Goal: Task Accomplishment & Management: Manage account settings

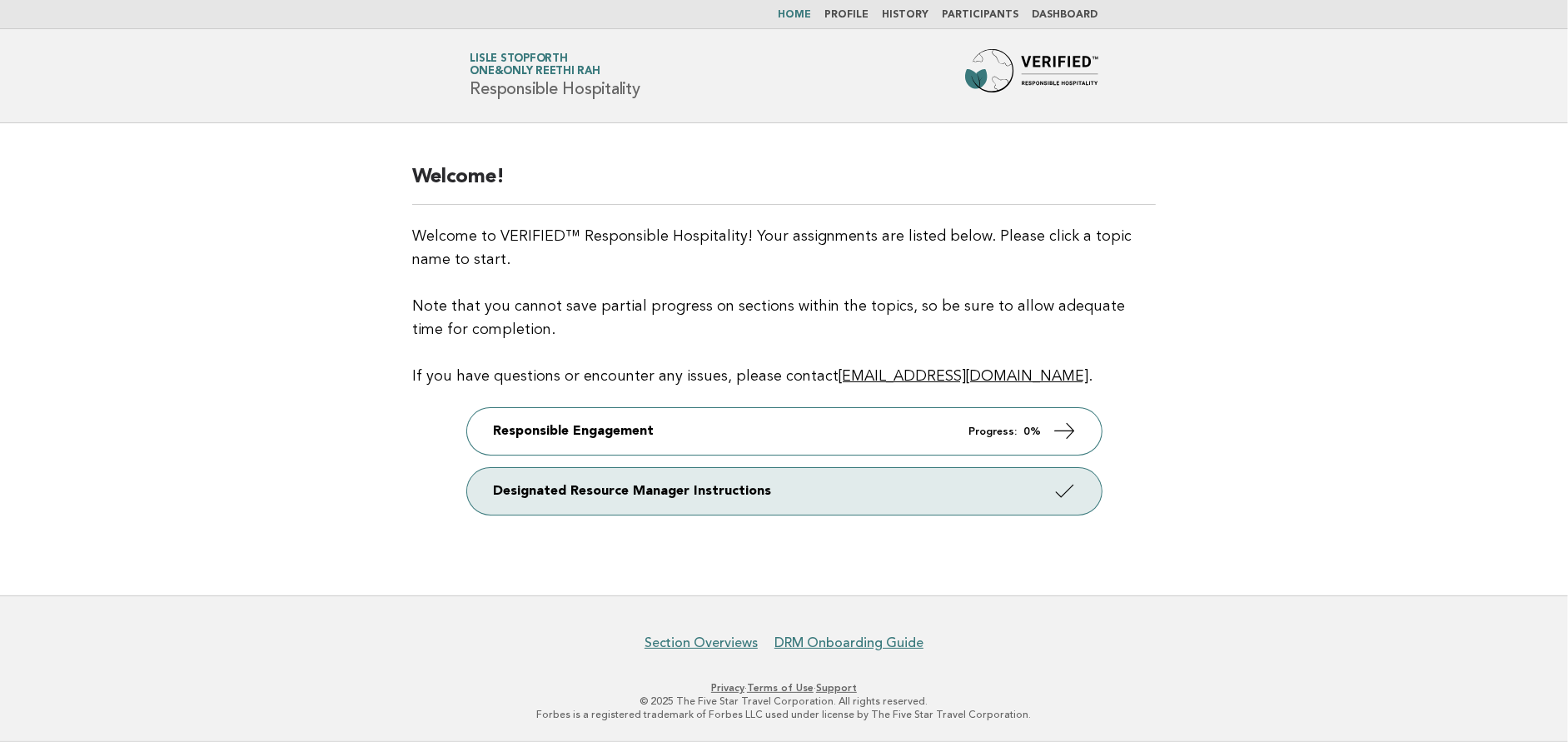
click at [994, 10] on link "Participants" at bounding box center [980, 15] width 77 height 10
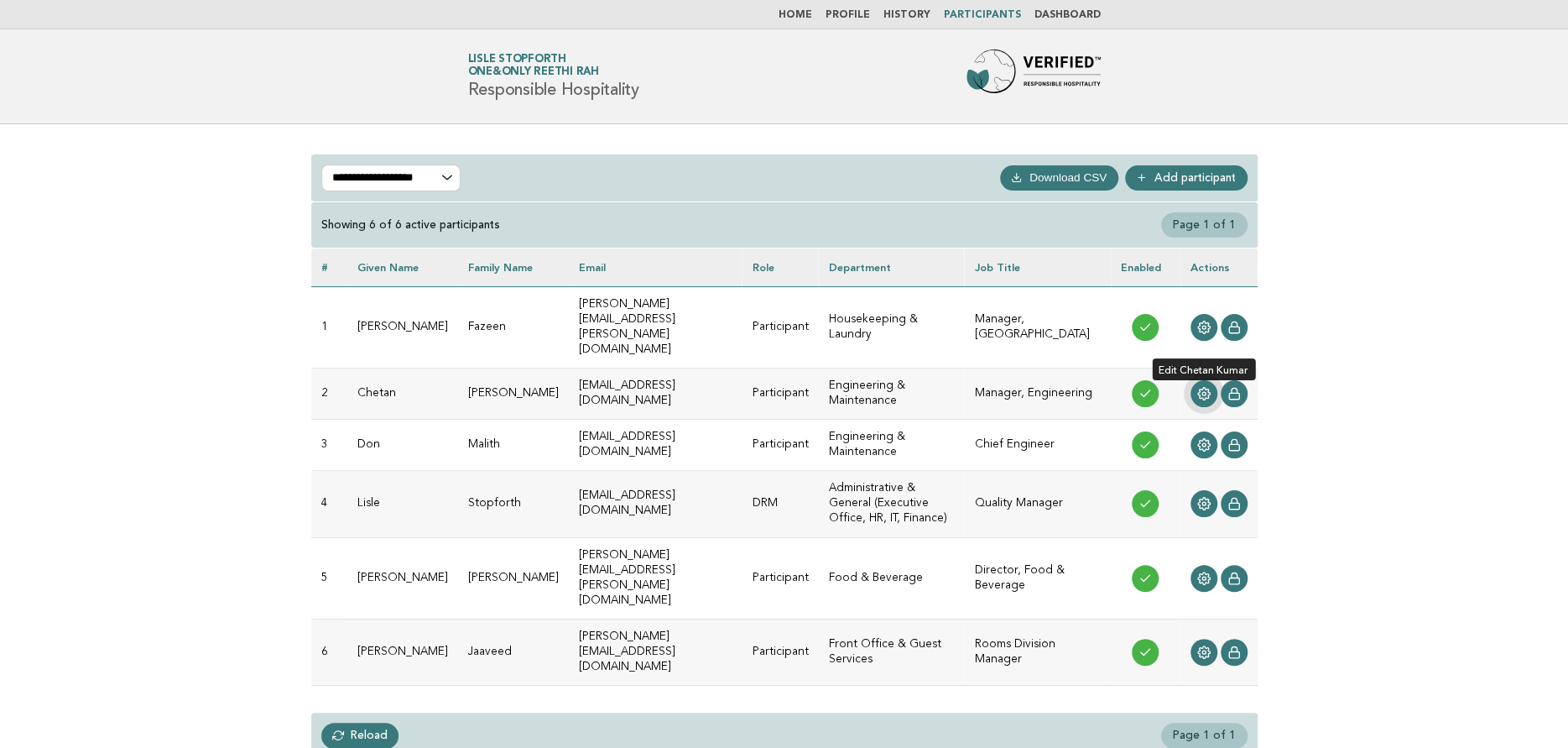
click at [1207, 387] on icon at bounding box center [1204, 393] width 13 height 13
drag, startPoint x: 885, startPoint y: 548, endPoint x: 969, endPoint y: 548, distance: 84.0
click at [964, 548] on td "Food & Beverage" at bounding box center [891, 577] width 146 height 81
drag, startPoint x: 557, startPoint y: 608, endPoint x: 786, endPoint y: 610, distance: 229.0
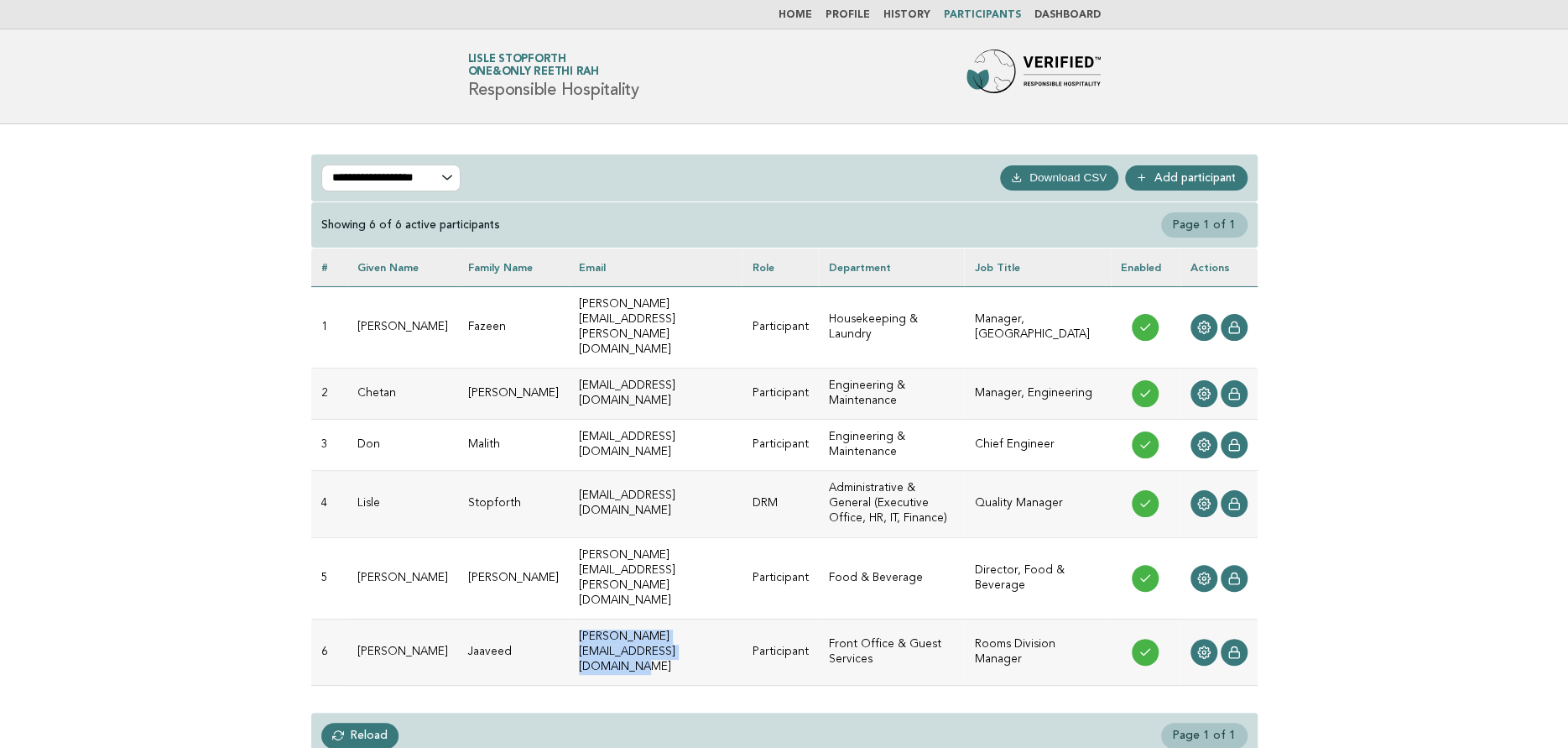
click at [742, 618] on td "mohamed.jaaveed@oneandonlyreethirah.com" at bounding box center [656, 651] width 174 height 66
click at [742, 486] on td "lisle.stopforth@oneandonlyreethirah.com" at bounding box center [656, 503] width 174 height 66
drag, startPoint x: 557, startPoint y: 362, endPoint x: 755, endPoint y: 415, distance: 205.0
click at [755, 415] on tbody "1 Ahmed Fazeen ahmed.fazeen@oneandonlyreethirah.com Participant Housekeeping & …" at bounding box center [784, 485] width 946 height 399
click at [742, 419] on td "don.malith@oneandonlyreethirah.com" at bounding box center [656, 445] width 174 height 51
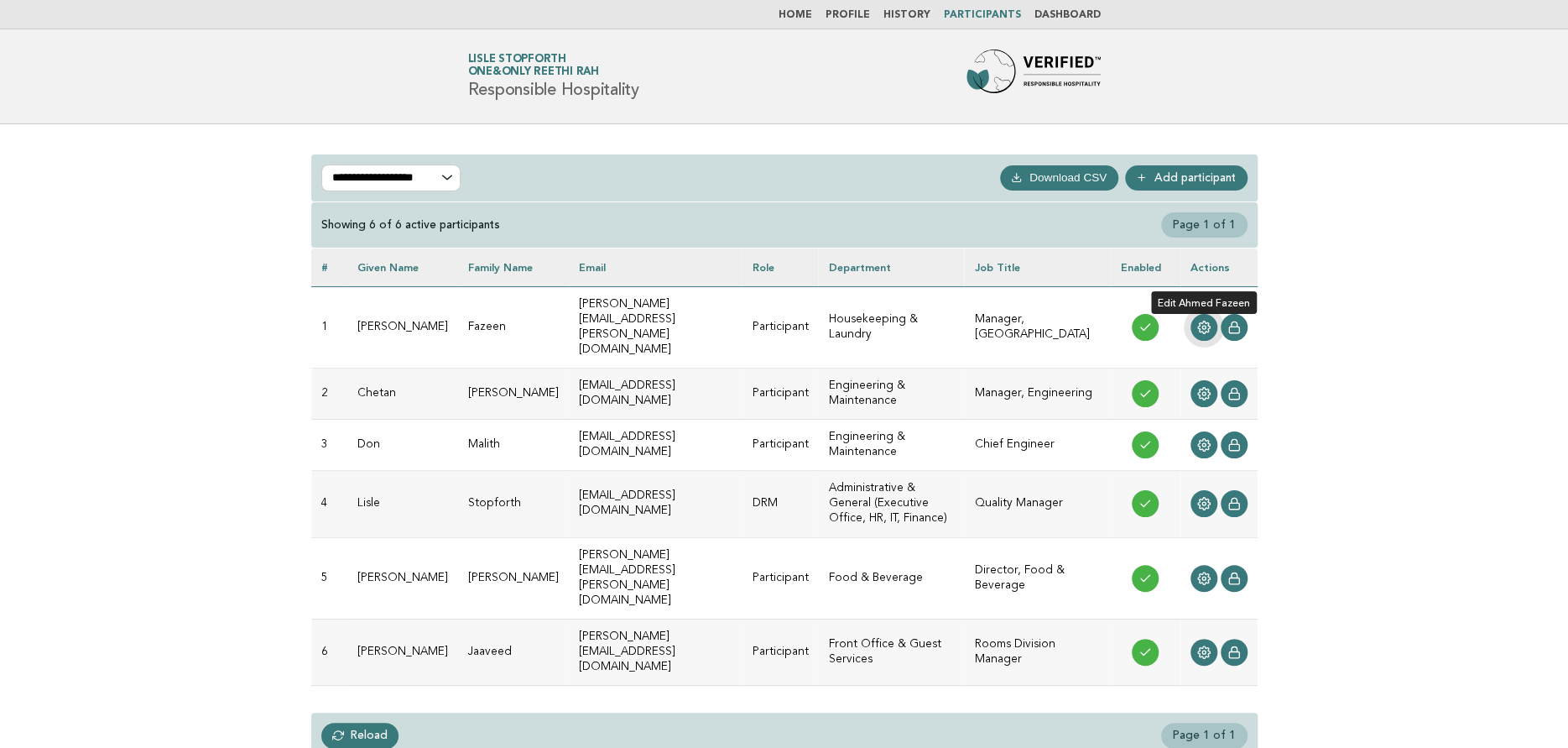
click at [1209, 320] on icon at bounding box center [1204, 327] width 13 height 13
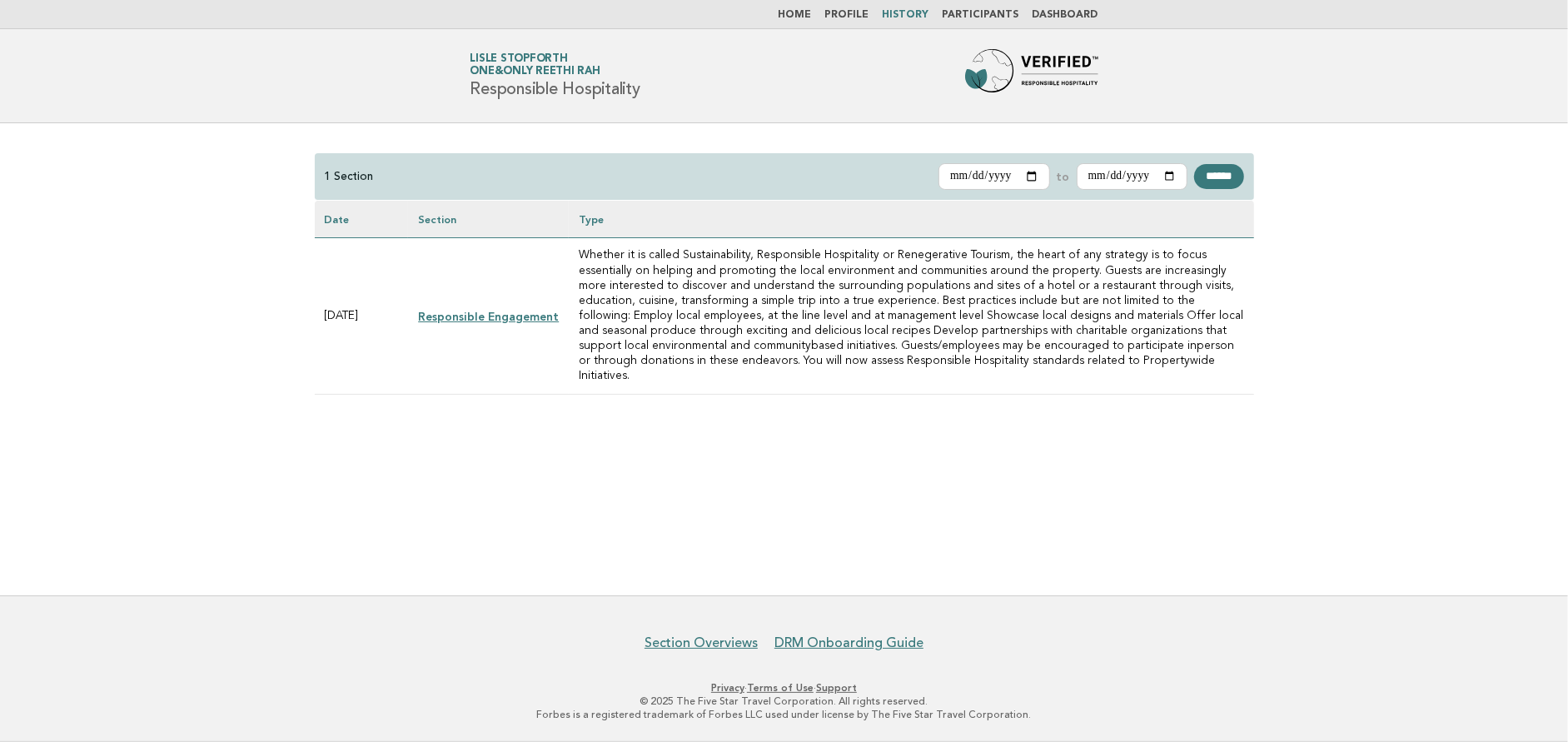
click at [634, 481] on div "**********" at bounding box center [784, 358] width 1568 height 472
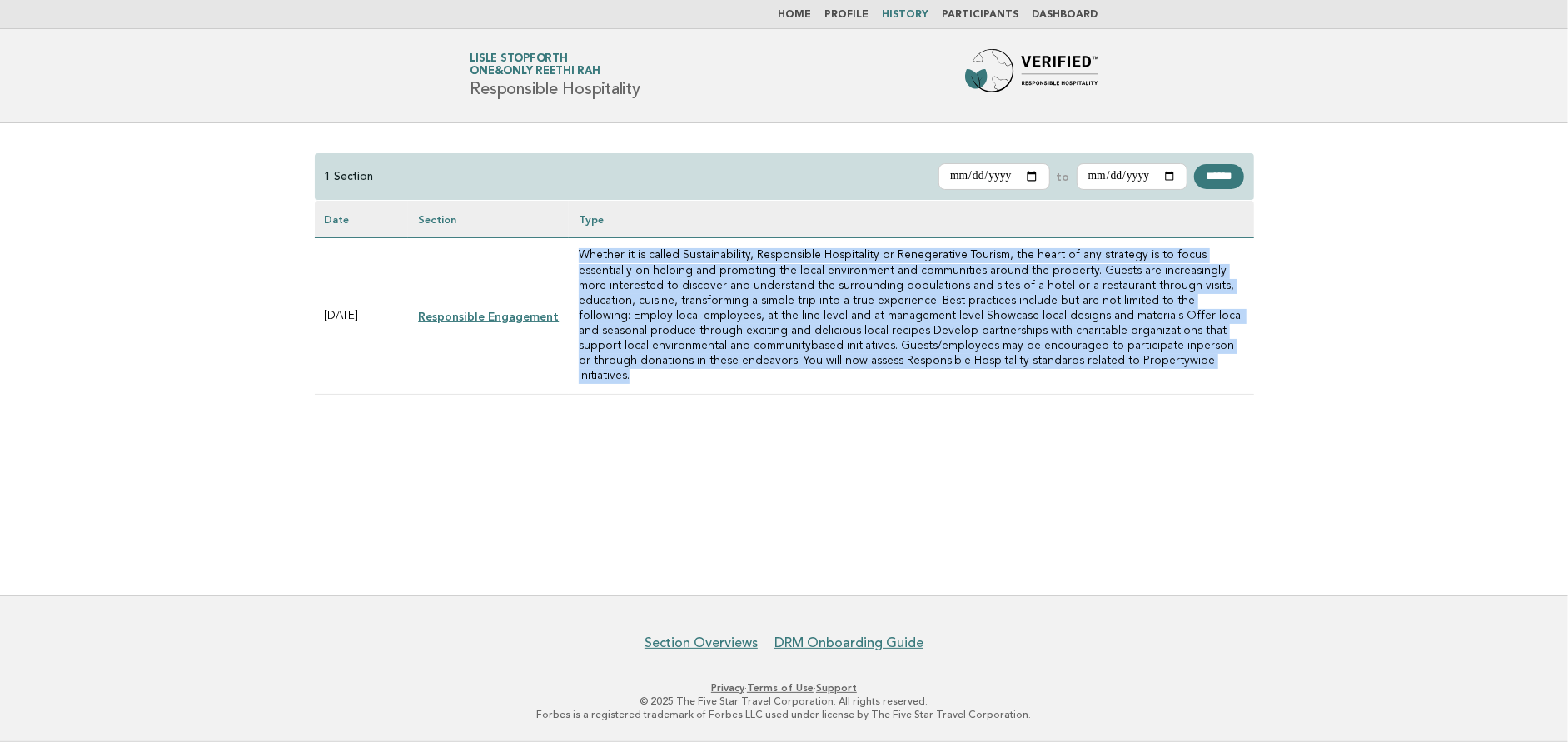
drag, startPoint x: 573, startPoint y: 251, endPoint x: 1087, endPoint y: 361, distance: 525.6
click at [1087, 361] on td "Whether it is called Sustainability, Responsible Hospitality or Renegerative To…" at bounding box center [911, 316] width 685 height 157
click at [1085, 361] on td "Whether it is called Sustainability, Responsible Hospitality or Renegerative To…" at bounding box center [911, 316] width 685 height 157
